Goal: Task Accomplishment & Management: Use online tool/utility

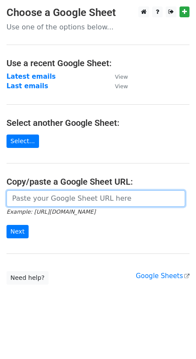
click at [54, 201] on input "url" at bounding box center [95, 198] width 178 height 16
paste input "Regis Julian Gabriel Christopher"
click at [134, 195] on input "Regis Julian Gabriel Christopher" at bounding box center [95, 198] width 178 height 16
paste input "https://docs.google.com/spreadsheets/d/1iXsU5TGdMfnl56s6gYneqKVUv_nDIxIGPq2SRYr…"
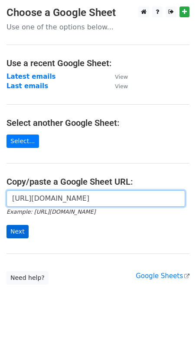
type input "https://docs.google.com/spreadsheets/d/1iXsU5TGdMfnl56s6gYneqKVUv_nDIxIGPq2SRYr…"
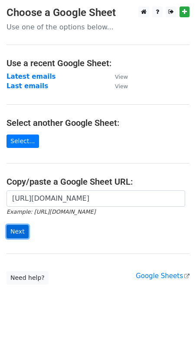
click at [19, 231] on input "Next" at bounding box center [17, 231] width 22 height 13
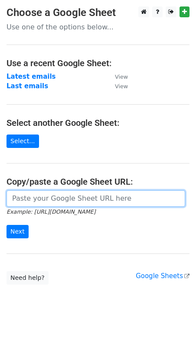
click at [98, 199] on input "url" at bounding box center [95, 198] width 178 height 16
paste input "https://docs.google.com/spreadsheets/d/1iXsU5TGdMfnl56s6gYneqKVUv_nDIxIGPq2SRYr…"
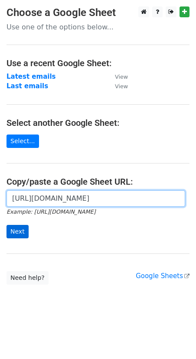
type input "https://docs.google.com/spreadsheets/d/1iXsU5TGdMfnl56s6gYneqKVUv_nDIxIGPq2SRYr…"
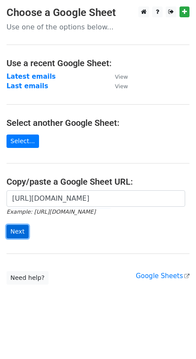
click at [15, 233] on input "Next" at bounding box center [17, 231] width 22 height 13
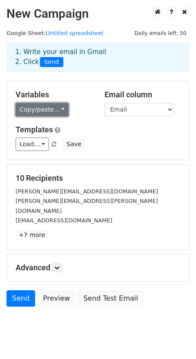
click at [48, 107] on link "Copy/paste..." at bounding box center [42, 109] width 53 height 13
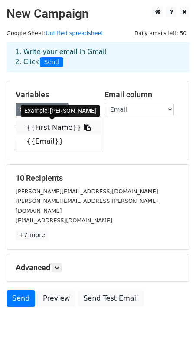
click at [54, 126] on link "{{First Name}}" at bounding box center [58, 128] width 85 height 14
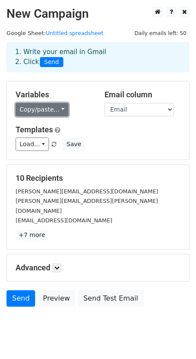
click at [53, 110] on link "Copy/paste..." at bounding box center [42, 109] width 53 height 13
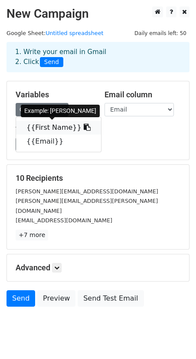
click at [56, 126] on link "{{First Name}}" at bounding box center [58, 128] width 85 height 14
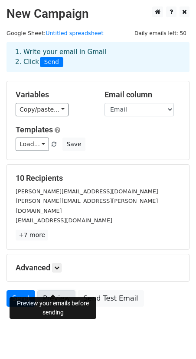
click at [58, 291] on link "Preview" at bounding box center [56, 299] width 38 height 16
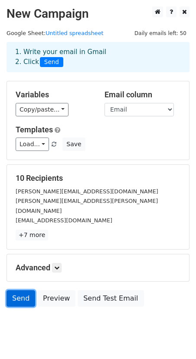
click at [23, 291] on link "Send" at bounding box center [20, 299] width 29 height 16
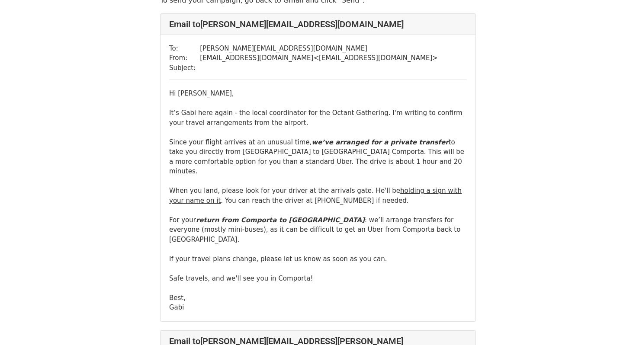
scroll to position [95, 0]
